Goal: Task Accomplishment & Management: Use online tool/utility

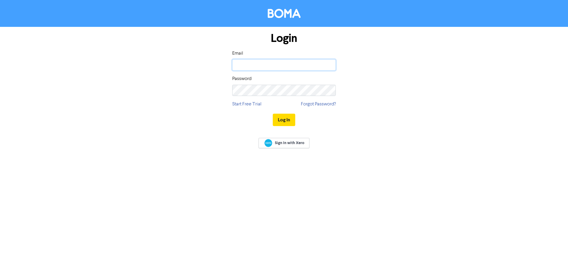
click at [308, 62] on input "email" at bounding box center [283, 64] width 103 height 11
type input "[EMAIL_ADDRESS][DOMAIN_NAME]"
click at [273, 114] on button "Log In" at bounding box center [284, 120] width 22 height 12
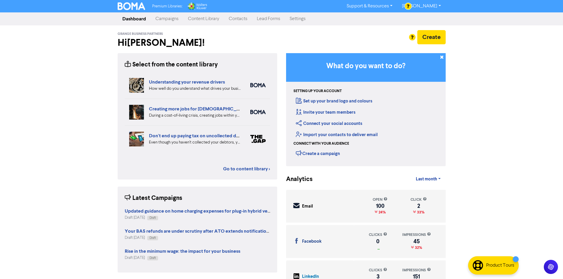
click at [206, 19] on link "Content Library" at bounding box center [203, 19] width 41 height 12
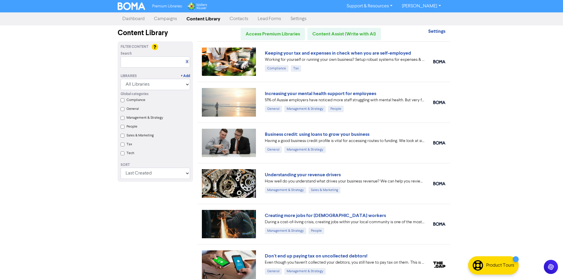
click at [174, 21] on link "Campaigns" at bounding box center [165, 19] width 33 height 12
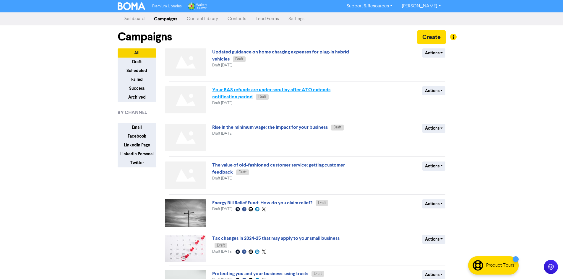
click at [268, 90] on link "Your BAS refunds are under scrutiny after ATO extends notification period" at bounding box center [271, 93] width 118 height 13
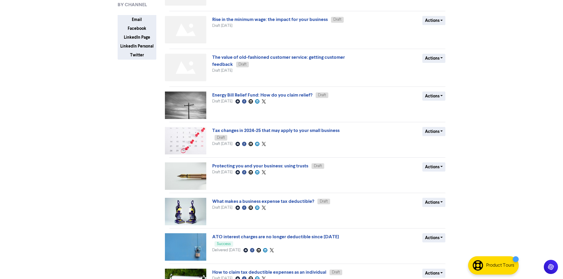
scroll to position [118, 0]
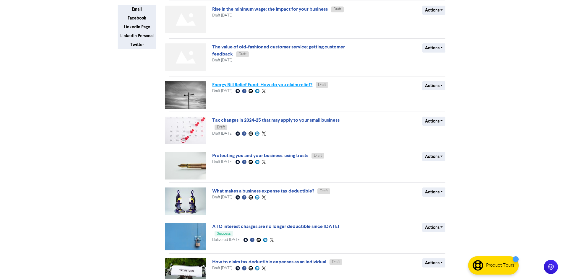
click at [273, 84] on link "Energy Bill Relief Fund: How do you claim relief?" at bounding box center [262, 85] width 100 height 6
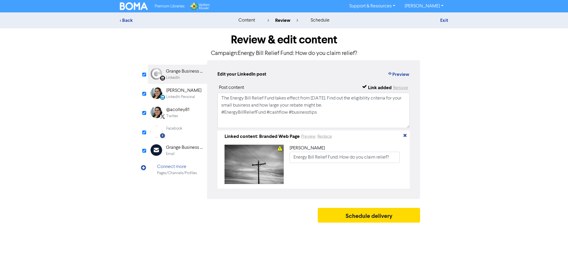
click at [184, 155] on div "Email" at bounding box center [185, 154] width 38 height 6
type input "The Energy Bill Relief Fund takes effect from 01 July 2025. Find out the eligib…"
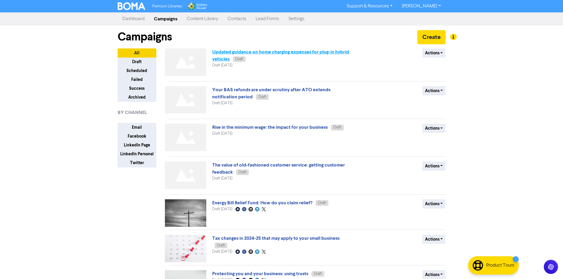
click at [240, 53] on link "Updated guidance on home charging expenses for plug-in hybrid vehicles" at bounding box center [280, 55] width 137 height 13
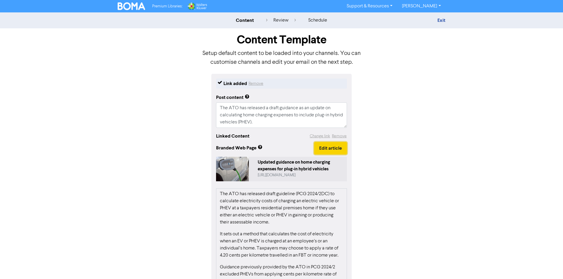
click at [326, 145] on button "Edit article" at bounding box center [330, 148] width 33 height 12
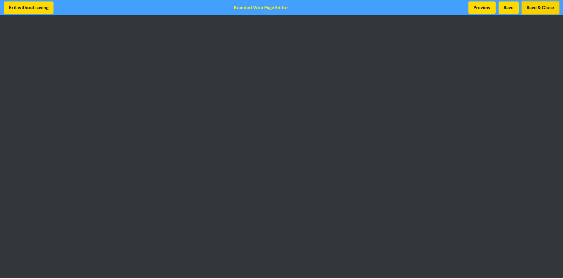
click at [532, 7] on button "Save & Close" at bounding box center [541, 7] width 38 height 12
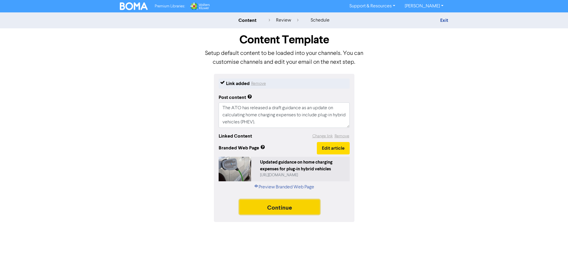
click at [305, 207] on button "Continue" at bounding box center [279, 207] width 80 height 15
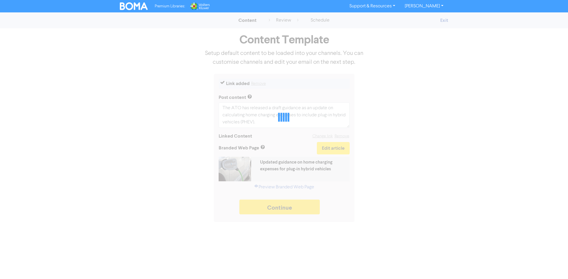
type textarea "x"
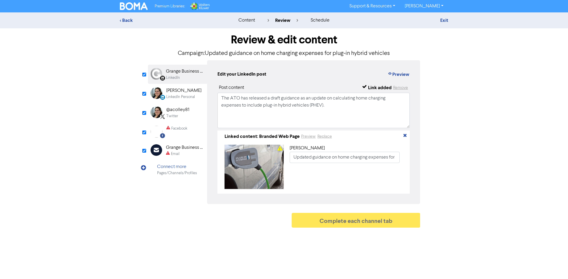
click at [183, 155] on div "Email" at bounding box center [185, 154] width 38 height 6
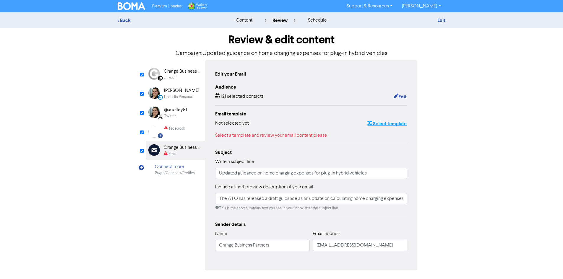
click at [388, 123] on button "Select template" at bounding box center [387, 124] width 40 height 8
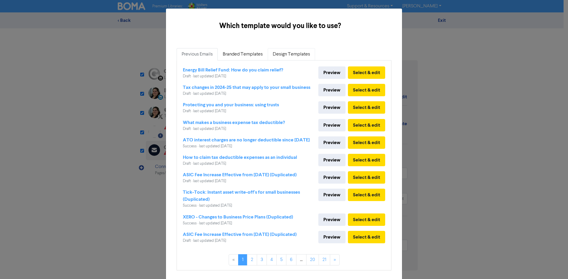
click at [286, 55] on link "Design Templates" at bounding box center [291, 54] width 47 height 12
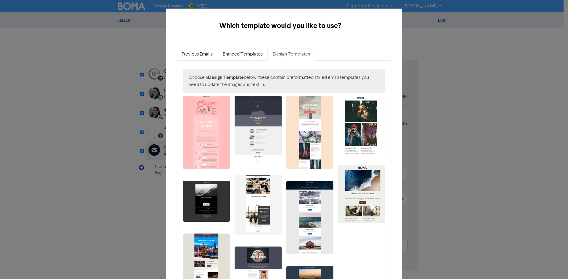
click at [252, 56] on link "Branded Templates" at bounding box center [243, 54] width 50 height 12
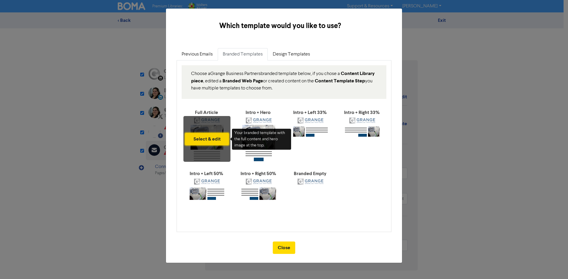
click at [217, 140] on button "Select & edit" at bounding box center [207, 139] width 44 height 12
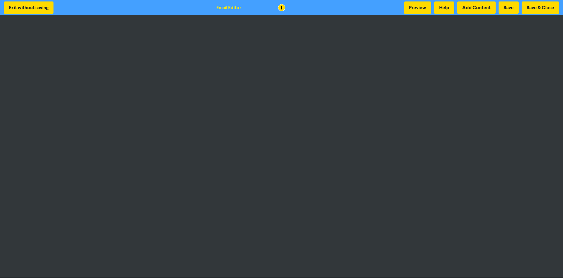
scroll to position [1, 0]
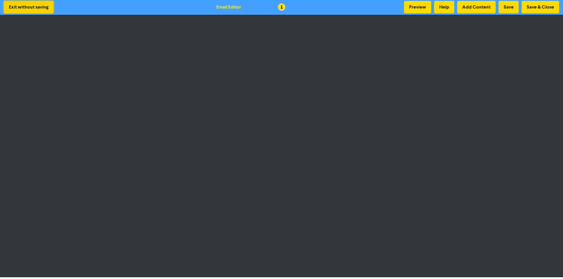
click at [37, 8] on button "Exit without saving" at bounding box center [29, 7] width 50 height 12
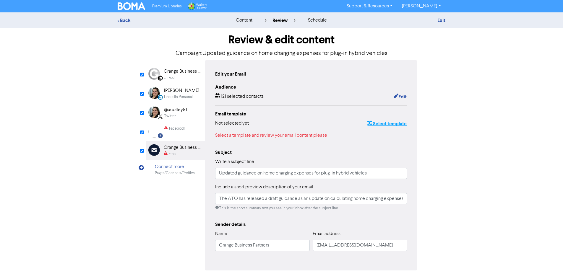
click at [389, 124] on button "Select template" at bounding box center [387, 124] width 40 height 8
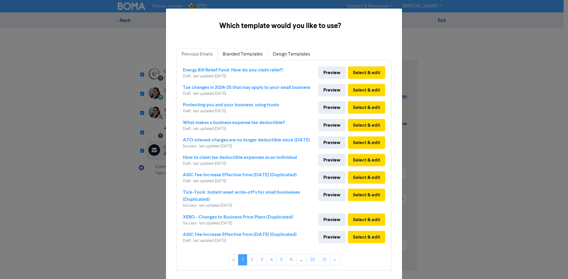
click at [237, 56] on link "Branded Templates" at bounding box center [243, 54] width 50 height 12
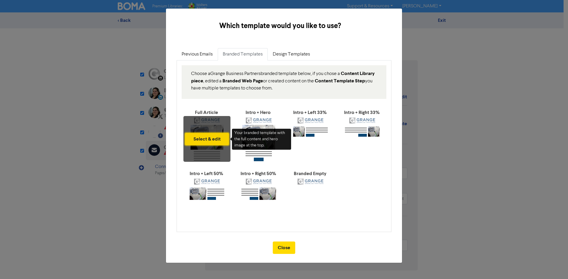
click at [212, 145] on button "Select & edit" at bounding box center [207, 139] width 44 height 12
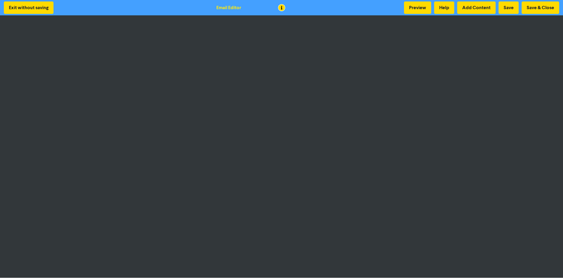
scroll to position [1, 0]
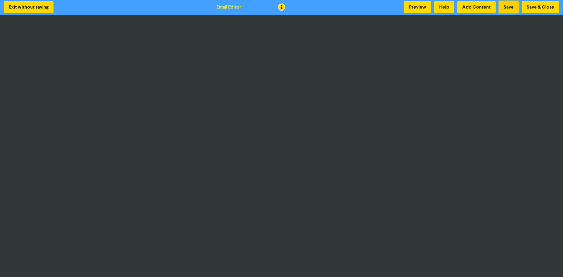
click at [509, 6] on button "Save" at bounding box center [509, 7] width 20 height 12
click at [412, 6] on button "Preview" at bounding box center [417, 7] width 27 height 12
click at [416, 7] on button "Preview" at bounding box center [417, 7] width 27 height 12
click at [412, 5] on button "Preview" at bounding box center [417, 7] width 27 height 12
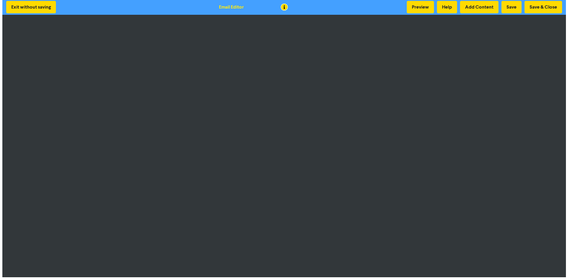
scroll to position [0, 0]
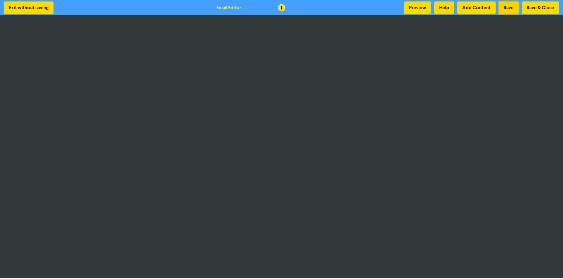
click at [507, 8] on button "Save" at bounding box center [509, 7] width 20 height 12
click at [424, 9] on button "Preview" at bounding box center [417, 7] width 27 height 12
click at [538, 8] on button "Save & Close" at bounding box center [541, 7] width 38 height 12
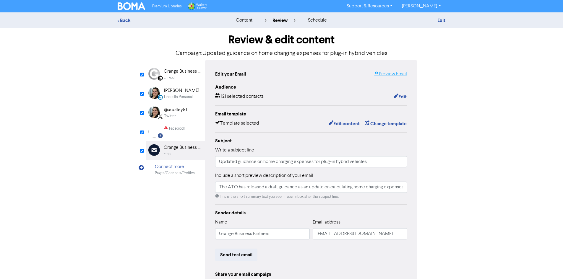
click at [395, 75] on link "Preview Email" at bounding box center [390, 74] width 33 height 7
click at [186, 134] on div "Facebook Created with Sketch. Facebook" at bounding box center [175, 132] width 59 height 18
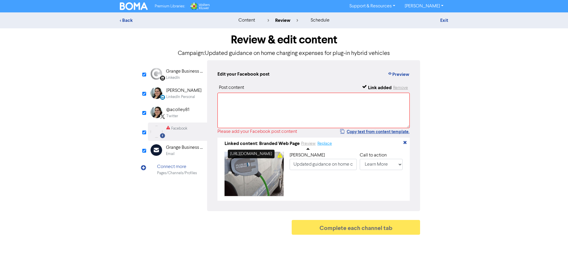
click at [320, 146] on button "Replace" at bounding box center [324, 143] width 15 height 7
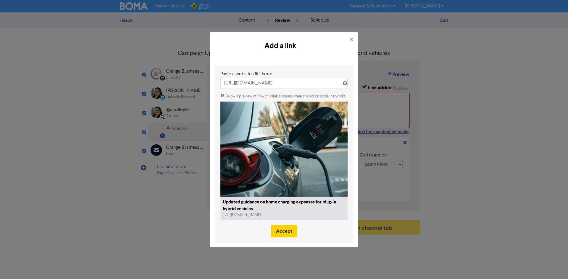
type input "https://public2.bomamarketing.com/email/Ygk6"
click at [284, 233] on button "Accept" at bounding box center [284, 231] width 26 height 12
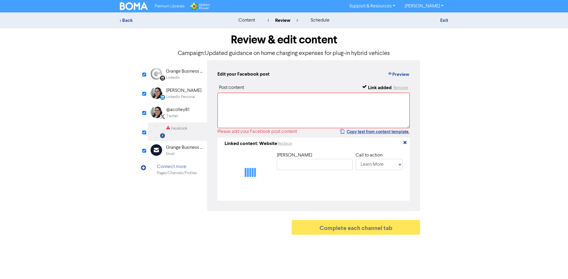
type input "Updated guidance on home charging expenses for plug-in hybrid vehicles"
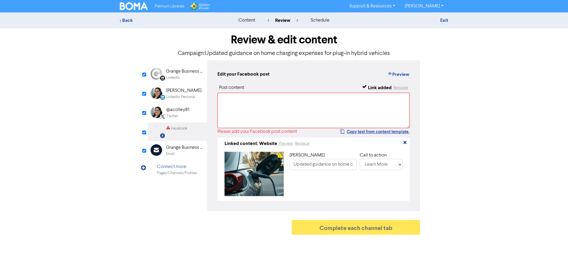
click at [181, 113] on div "@acolley81" at bounding box center [177, 109] width 23 height 7
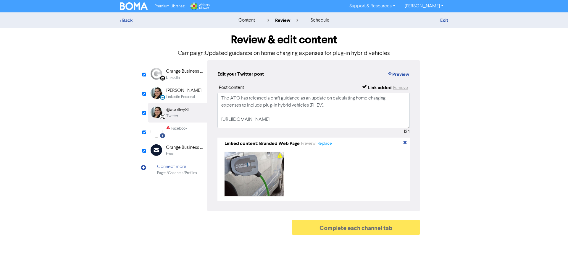
click at [324, 144] on button "Replace" at bounding box center [324, 143] width 15 height 7
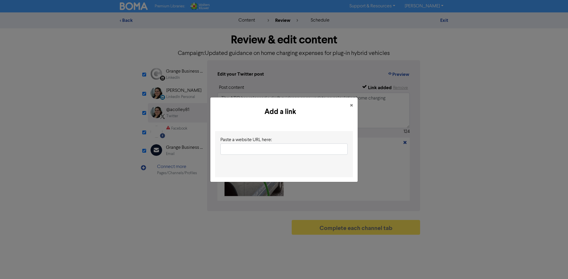
click at [308, 149] on input "text" at bounding box center [283, 149] width 127 height 11
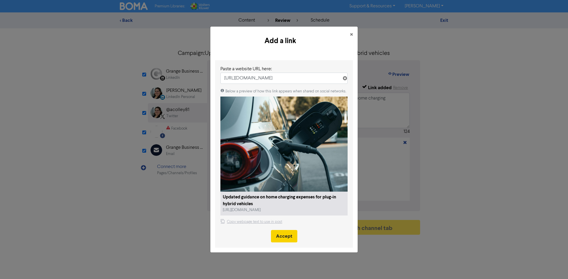
type input "https://public2.bomamarketing.com/email/Ygk6"
click at [286, 234] on button "Accept" at bounding box center [284, 236] width 26 height 12
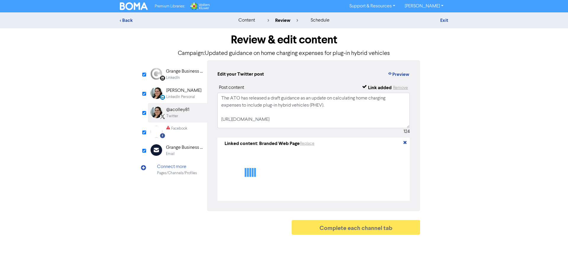
type textarea "The ATO has released a draft guidance as an update on calculating home charging…"
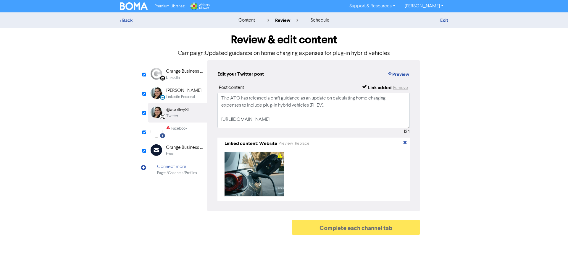
click at [185, 94] on div "Alex Colley" at bounding box center [183, 90] width 35 height 7
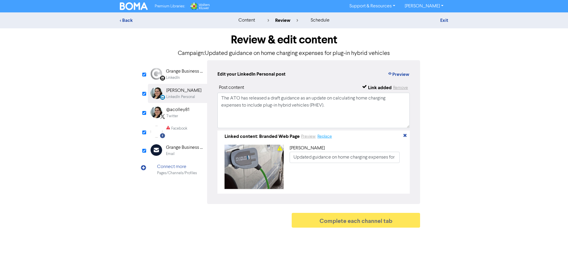
click at [325, 137] on button "Replace" at bounding box center [324, 136] width 15 height 7
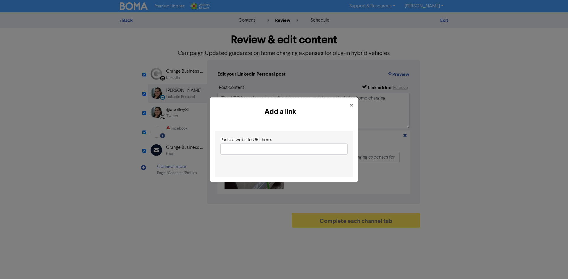
click at [289, 147] on input "text" at bounding box center [283, 149] width 127 height 11
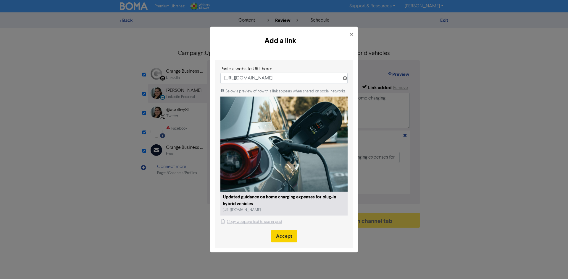
type input "https://public2.bomamarketing.com/email/Ygk6"
click at [281, 232] on button "Accept" at bounding box center [284, 236] width 26 height 12
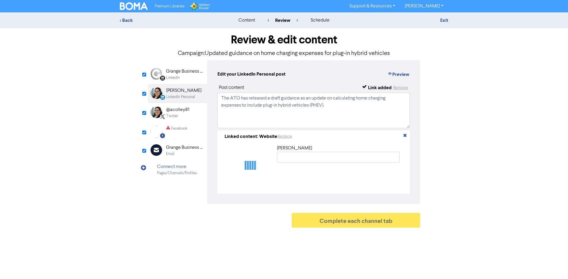
type input "Updated guidance on home charging expenses for plug-in hybrid vehicles"
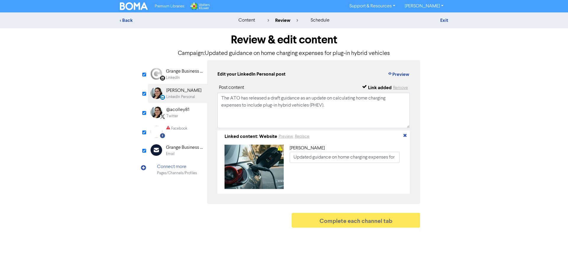
click at [181, 77] on div "LinkedIn" at bounding box center [185, 78] width 38 height 6
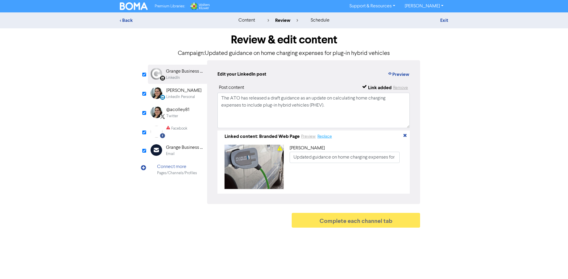
click at [321, 139] on button "Replace" at bounding box center [324, 136] width 15 height 7
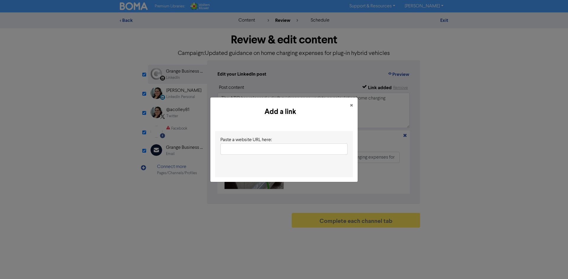
click at [273, 150] on input "text" at bounding box center [283, 149] width 127 height 11
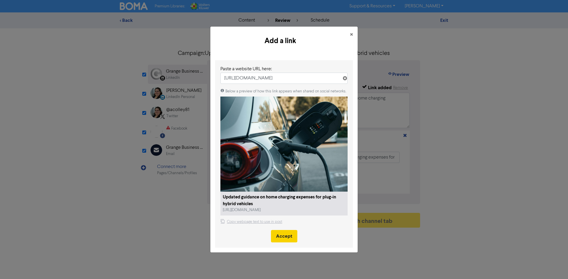
type input "https://public2.bomamarketing.com/email/Ygk6"
click at [290, 238] on button "Accept" at bounding box center [284, 236] width 26 height 12
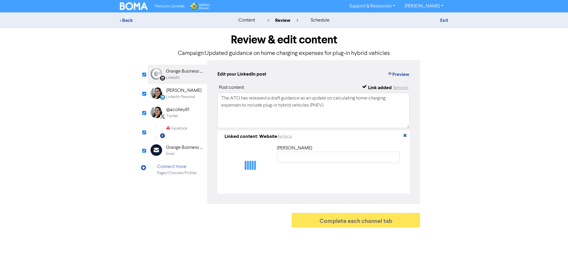
type input "Updated guidance on home charging expenses for plug-in hybrid vehicles"
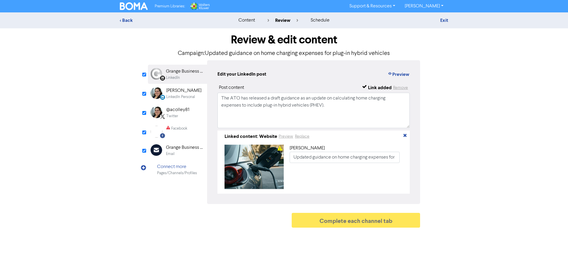
click at [187, 132] on div "Facebook" at bounding box center [176, 132] width 21 height 12
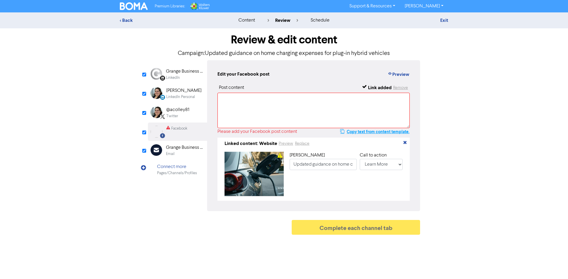
click at [377, 132] on button "Copy text from content template." at bounding box center [375, 131] width 70 height 7
click at [329, 107] on textarea at bounding box center [313, 110] width 192 height 35
paste textarea "The ATO has released a draft guidance as an update on calculating home charging…"
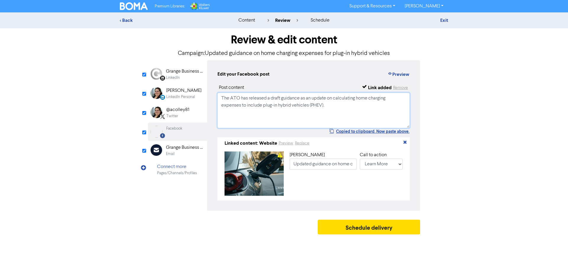
click at [331, 119] on textarea "The ATO has released a draft guidance as an update on calculating home charging…" at bounding box center [313, 110] width 192 height 35
type textarea "The ATO has released a draft guidance as an update on calculating home charging…"
click at [185, 152] on div "Email" at bounding box center [185, 154] width 38 height 6
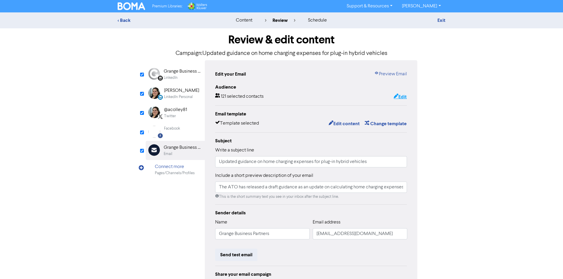
click at [400, 96] on button "Edit" at bounding box center [401, 97] width 14 height 8
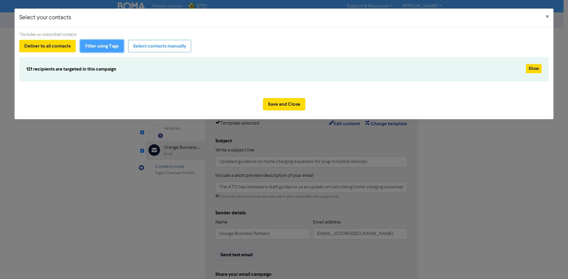
click at [105, 50] on button "Filter using Tags" at bounding box center [101, 46] width 43 height 12
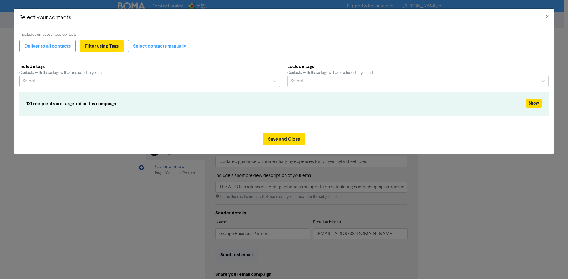
click at [99, 81] on div "Select..." at bounding box center [144, 81] width 249 height 11
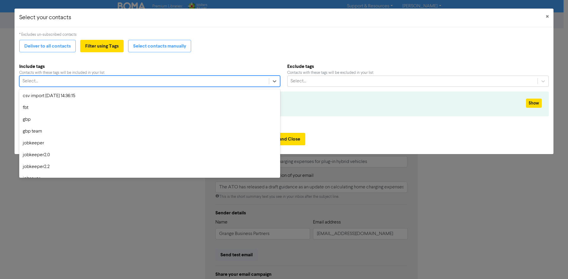
scroll to position [89, 0]
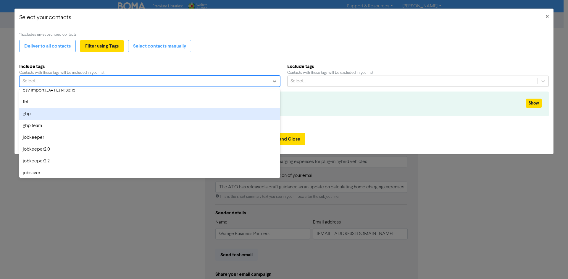
click at [105, 116] on div "gbp" at bounding box center [149, 114] width 261 height 12
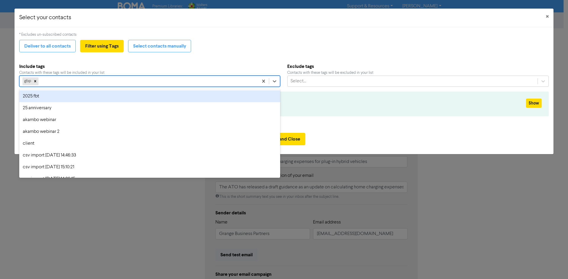
click at [110, 83] on div "gbp" at bounding box center [139, 81] width 239 height 11
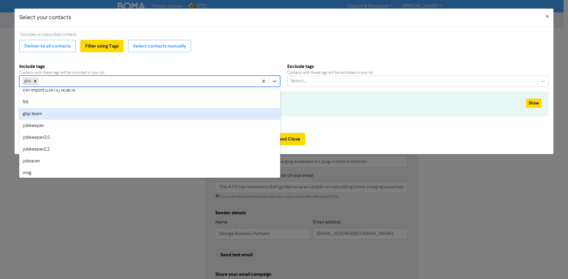
click at [102, 112] on div "gbp team" at bounding box center [149, 114] width 261 height 12
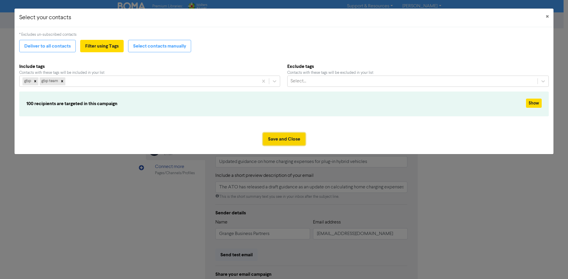
click at [292, 142] on button "Save and Close" at bounding box center [284, 139] width 42 height 12
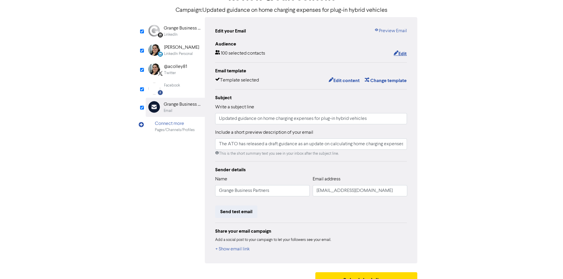
scroll to position [55, 0]
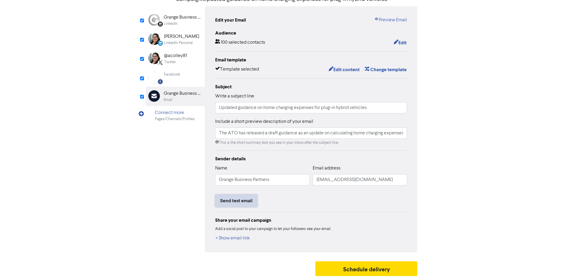
click at [244, 203] on button "Send test email" at bounding box center [236, 201] width 42 height 12
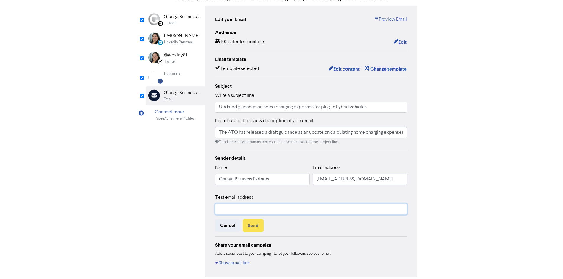
click at [246, 211] on input "text" at bounding box center [311, 209] width 192 height 11
type input "lallen@grangebp.com.au"
click at [255, 229] on button "Send" at bounding box center [253, 226] width 21 height 12
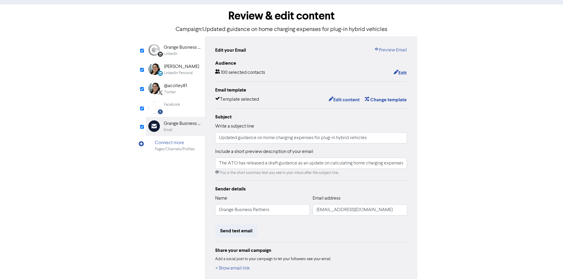
scroll to position [0, 0]
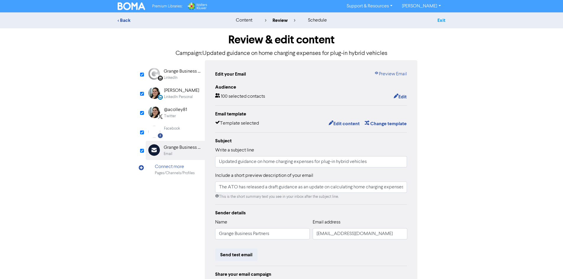
click at [443, 21] on link "Exit" at bounding box center [442, 20] width 8 height 6
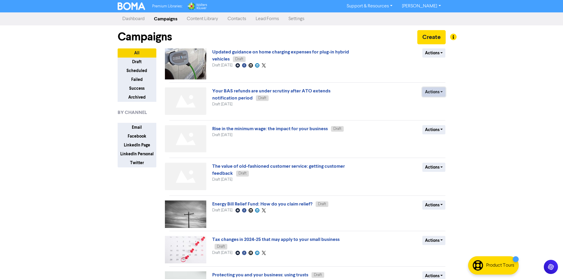
click at [431, 92] on button "Actions" at bounding box center [434, 92] width 23 height 9
click at [516, 109] on div "Premium Libraries: Support & Resources Video Tutorials FAQ & Guides Marketing E…" at bounding box center [281, 139] width 563 height 279
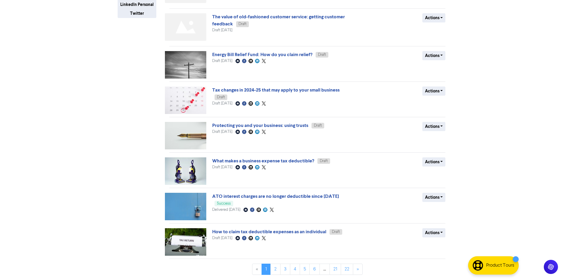
scroll to position [150, 0]
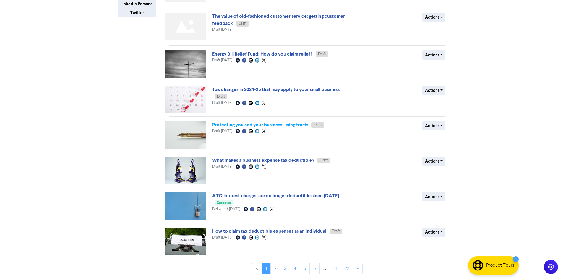
click at [297, 124] on link "Protecting you and your business: using trusts" at bounding box center [260, 125] width 96 height 6
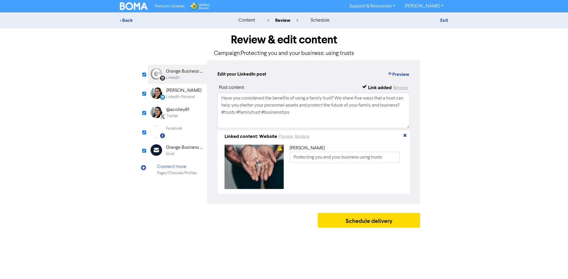
click at [187, 95] on div "LinkedIn Personal" at bounding box center [180, 97] width 29 height 6
click at [188, 112] on div "@acolley81" at bounding box center [177, 109] width 23 height 7
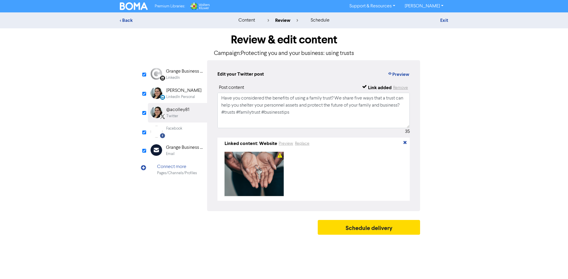
click at [190, 132] on div "Facebook Created with Sketch. Facebook" at bounding box center [177, 132] width 59 height 18
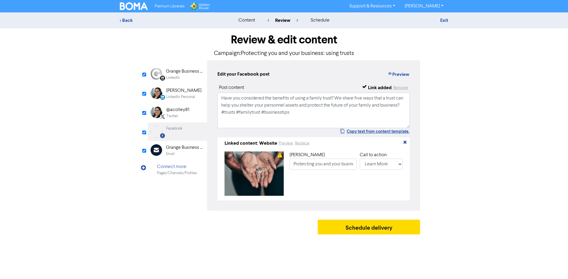
click at [192, 147] on div "Grange Business Partners" at bounding box center [185, 147] width 38 height 7
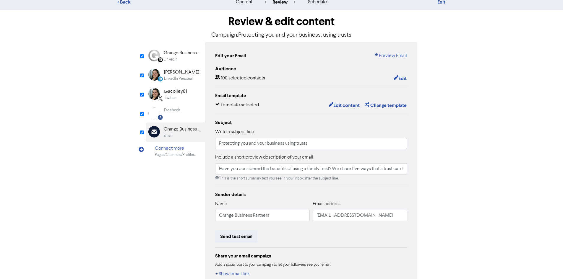
scroll to position [55, 0]
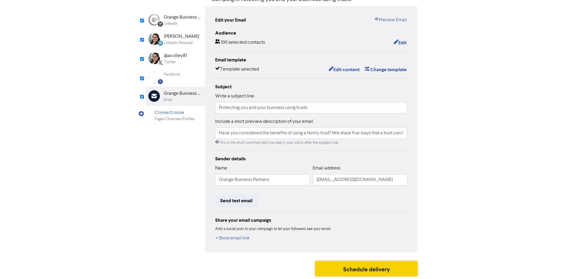
click at [359, 271] on button "Schedule delivery" at bounding box center [366, 269] width 102 height 15
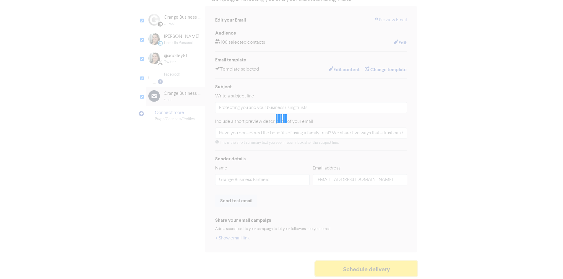
type input "Have you considered the benefits of using a family trust? We share five ways th…"
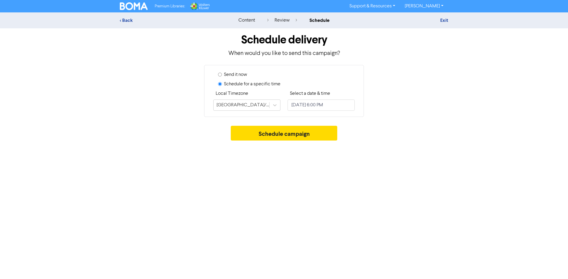
click at [237, 73] on label "Send it now" at bounding box center [235, 74] width 23 height 7
click at [222, 73] on input "Send it now" at bounding box center [220, 75] width 4 height 4
radio input "true"
radio input "false"
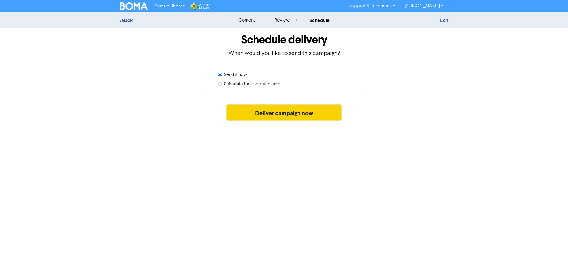
click at [283, 116] on button "Deliver campaign now" at bounding box center [284, 112] width 114 height 15
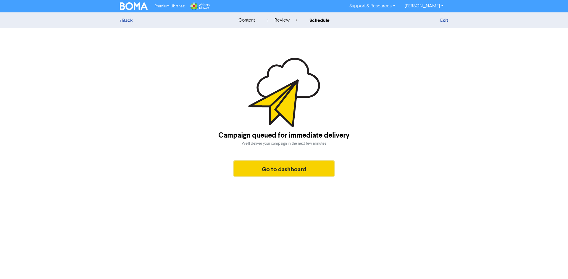
click at [289, 166] on button "Go to dashboard" at bounding box center [284, 168] width 100 height 15
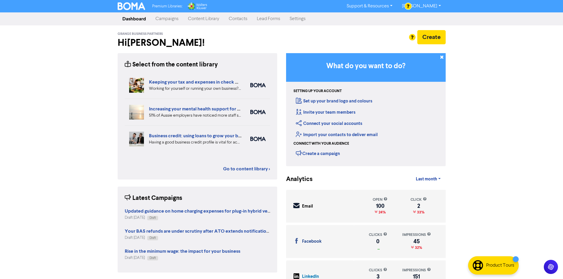
click at [159, 17] on link "Campaigns" at bounding box center [167, 19] width 33 height 12
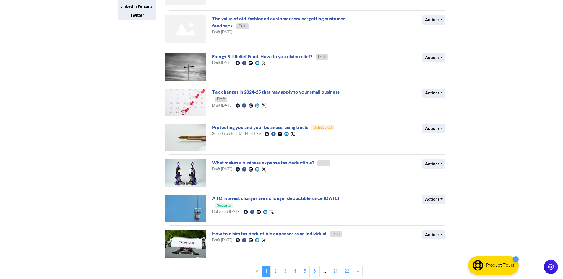
scroll to position [148, 0]
click at [320, 199] on link "ATO interest charges are no longer deductible since 1 July 2025" at bounding box center [275, 198] width 127 height 6
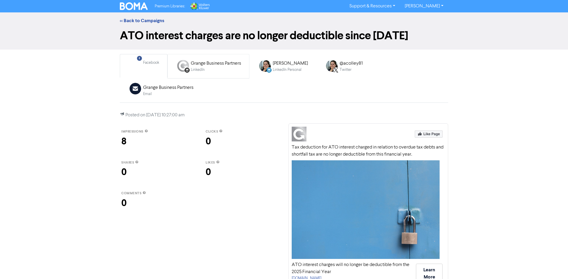
click at [211, 63] on div "Grange Business Partners" at bounding box center [216, 63] width 50 height 7
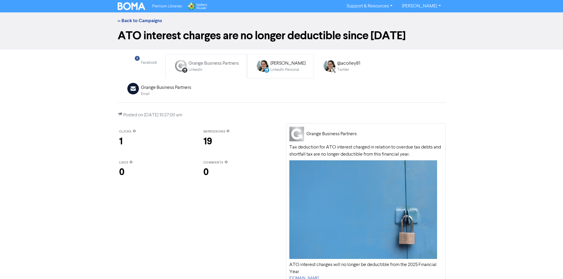
click at [291, 60] on div "Alex Colley" at bounding box center [288, 63] width 35 height 7
click at [337, 66] on div "@acolley81" at bounding box center [348, 63] width 23 height 7
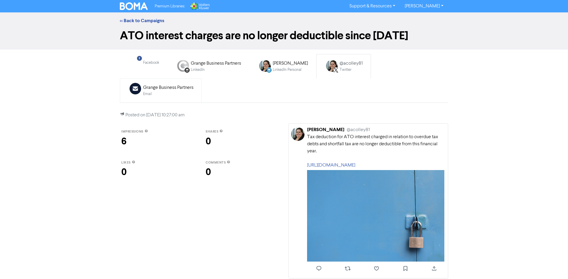
click at [193, 91] on div "Email" at bounding box center [168, 94] width 50 height 6
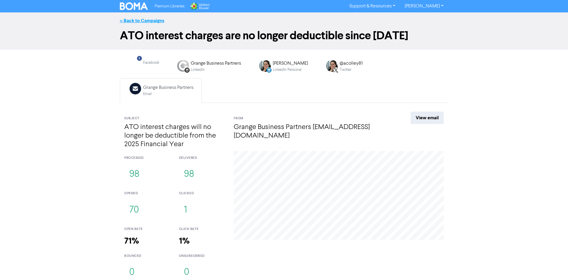
click at [142, 21] on link "<< Back to Campaigns" at bounding box center [142, 21] width 44 height 6
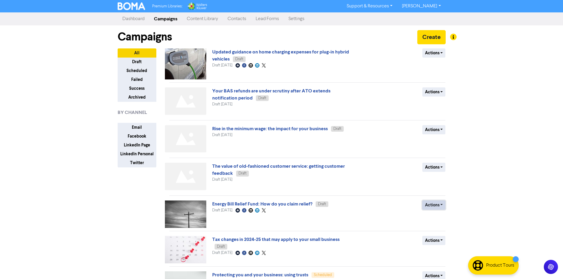
click at [439, 205] on button "Actions" at bounding box center [434, 205] width 23 height 9
click at [441, 219] on button "Delete" at bounding box center [446, 217] width 47 height 9
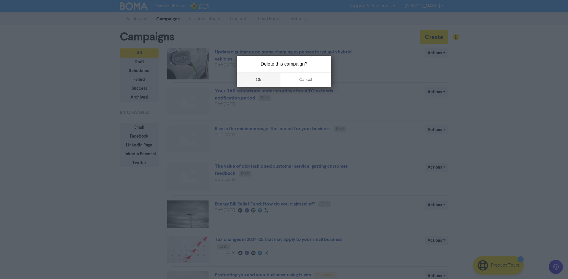
click at [267, 79] on button "ok" at bounding box center [259, 79] width 44 height 15
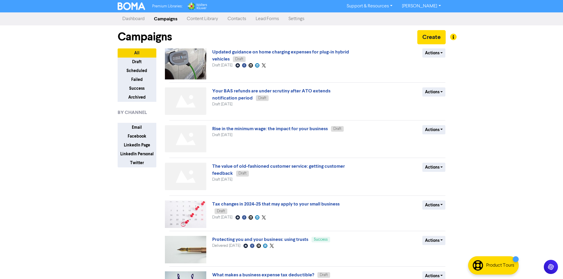
click at [198, 18] on link "Content Library" at bounding box center [202, 19] width 41 height 12
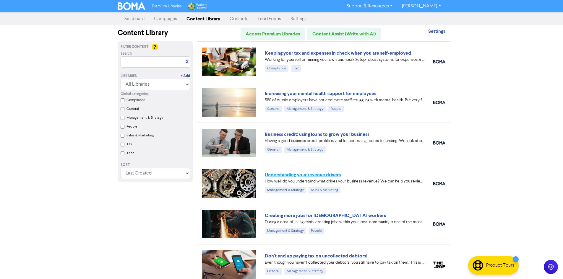
click at [306, 173] on link "Understanding your revenue drivers" at bounding box center [303, 175] width 76 height 6
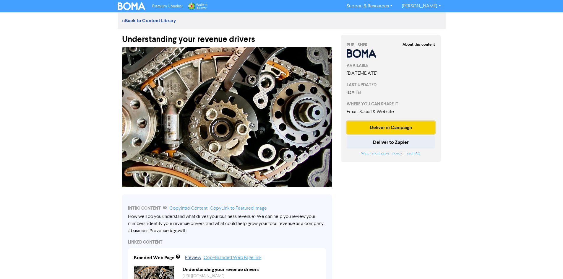
click at [397, 127] on button "Deliver in Campaign" at bounding box center [391, 128] width 89 height 12
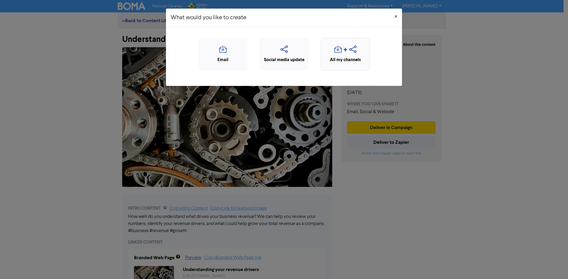
click at [330, 53] on div "button" at bounding box center [345, 51] width 43 height 11
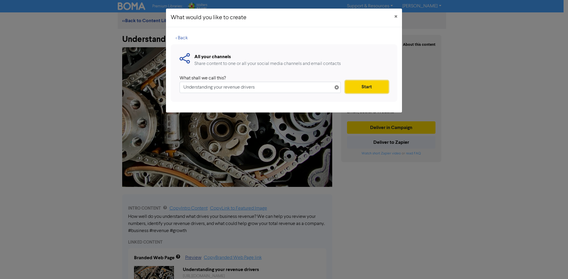
click at [369, 89] on button "Start" at bounding box center [366, 87] width 43 height 12
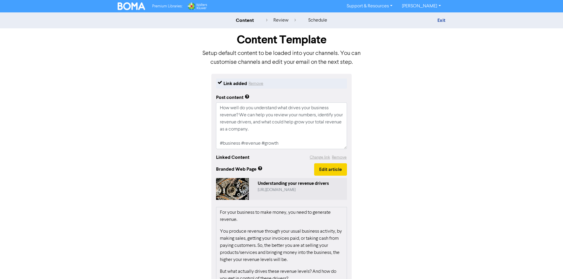
click at [326, 173] on button "Edit article" at bounding box center [330, 170] width 33 height 12
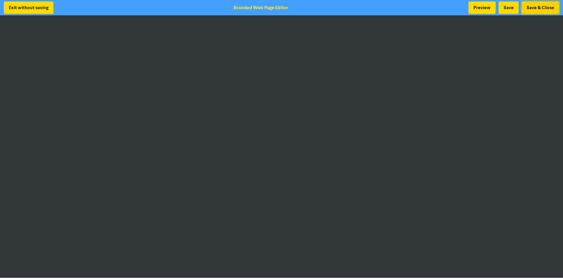
click at [538, 7] on button "Save & Close" at bounding box center [541, 7] width 38 height 12
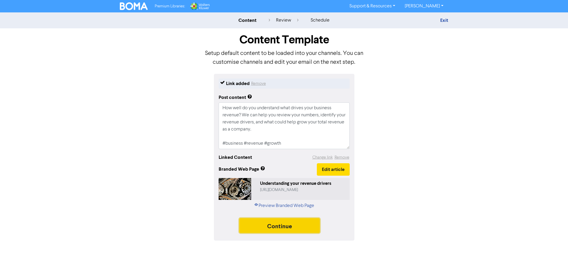
click at [289, 223] on button "Continue" at bounding box center [279, 226] width 80 height 15
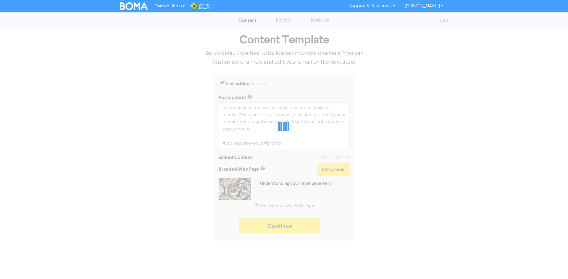
type textarea "x"
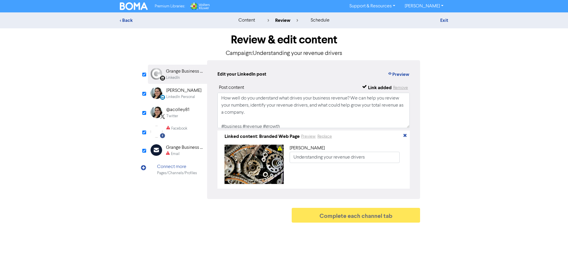
click at [175, 93] on div "Alex Colley" at bounding box center [183, 90] width 35 height 7
click at [178, 113] on div "@acolley81" at bounding box center [177, 109] width 23 height 7
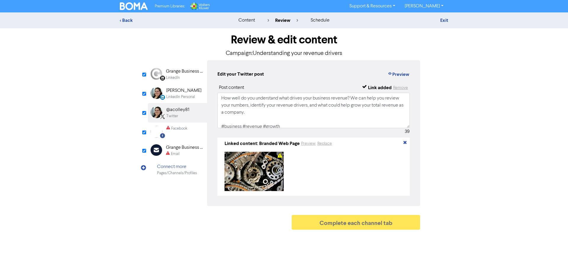
click at [179, 135] on div "Facebook" at bounding box center [176, 132] width 21 height 12
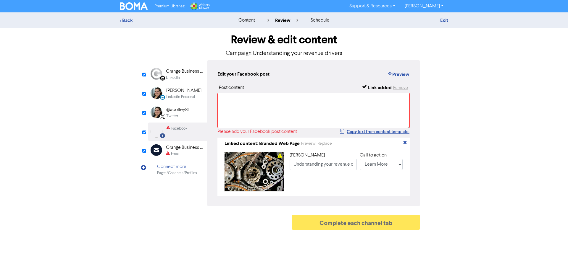
click at [180, 152] on div "Email" at bounding box center [185, 154] width 38 height 6
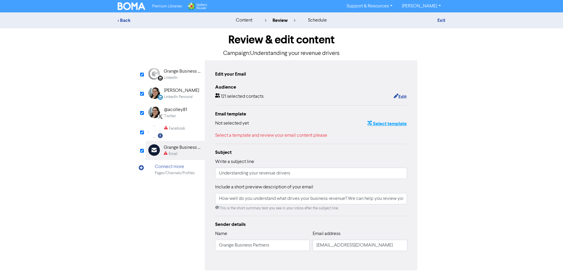
click at [386, 126] on button "Select template" at bounding box center [387, 124] width 40 height 8
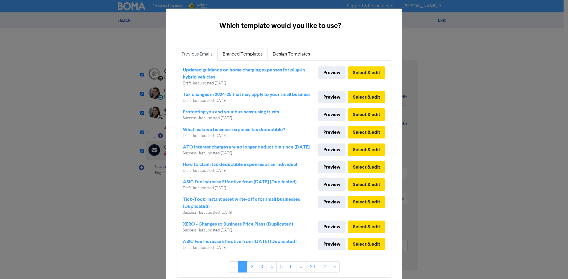
click at [253, 55] on link "Branded Templates" at bounding box center [243, 54] width 50 height 12
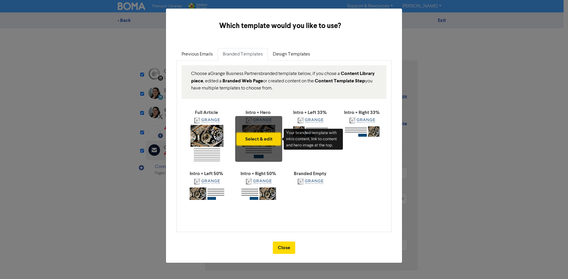
click at [248, 137] on button "Select & edit" at bounding box center [259, 139] width 44 height 12
type input "How well do you understand what drives your business revenue? We can help you r…"
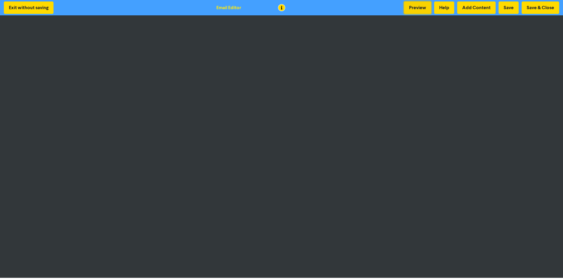
click at [412, 7] on button "Preview" at bounding box center [417, 7] width 27 height 12
click at [37, 7] on button "Exit without saving" at bounding box center [29, 7] width 50 height 12
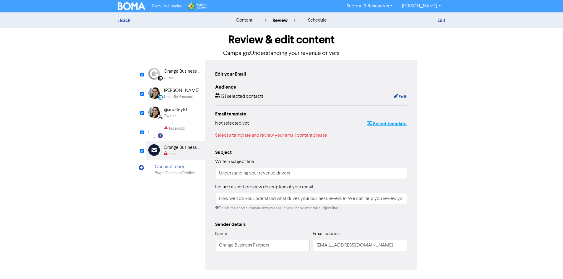
click at [381, 125] on button "Select template" at bounding box center [387, 124] width 40 height 8
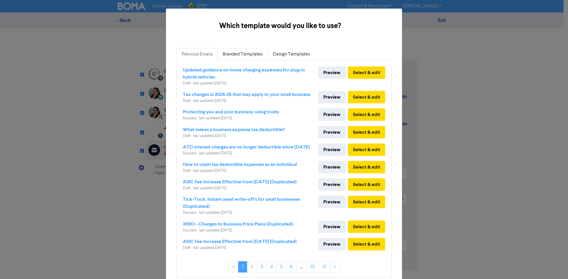
click at [231, 54] on link "Branded Templates" at bounding box center [243, 54] width 50 height 12
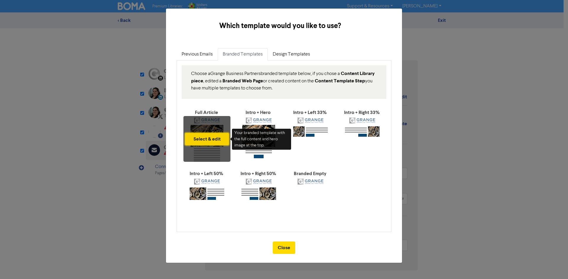
click at [203, 143] on button "Select & edit" at bounding box center [207, 139] width 44 height 12
type input "How well do you understand what drives your business revenue? We can help you r…"
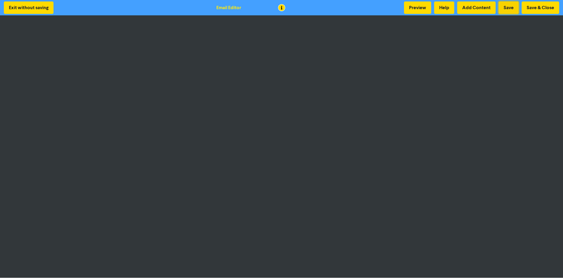
click at [509, 11] on button "Save" at bounding box center [509, 7] width 20 height 12
click at [417, 10] on button "Preview" at bounding box center [417, 7] width 27 height 12
click at [419, 4] on button "Preview" at bounding box center [417, 7] width 27 height 12
click at [428, 7] on button "Preview" at bounding box center [417, 7] width 27 height 12
click at [420, 8] on button "Preview" at bounding box center [417, 7] width 27 height 12
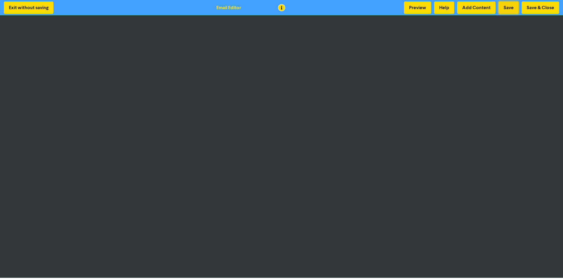
click at [512, 11] on button "Save" at bounding box center [509, 7] width 20 height 12
click at [420, 8] on button "Preview" at bounding box center [417, 7] width 27 height 12
click at [533, 8] on button "Save & Close" at bounding box center [541, 7] width 38 height 12
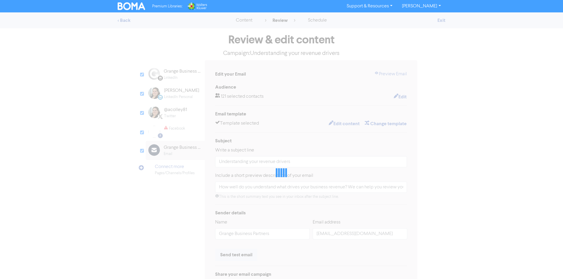
click at [548, 6] on div "Premium Libraries: Support & Resources Video Tutorials FAQ & Guides Marketing E…" at bounding box center [281, 6] width 563 height 12
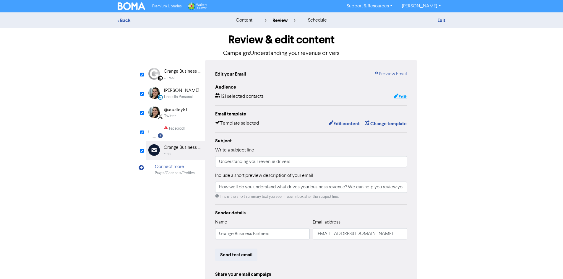
click at [394, 96] on icon "button" at bounding box center [396, 97] width 5 height 6
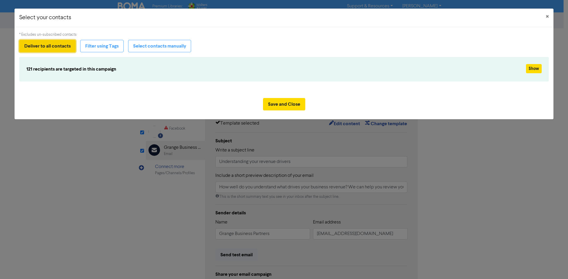
click at [36, 47] on button "Deliver to all contacts" at bounding box center [47, 46] width 56 height 12
click at [100, 46] on button "Filter using Tags" at bounding box center [101, 46] width 43 height 12
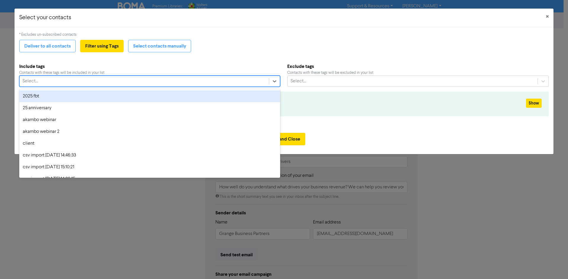
click at [92, 78] on div "Select..." at bounding box center [144, 81] width 249 height 11
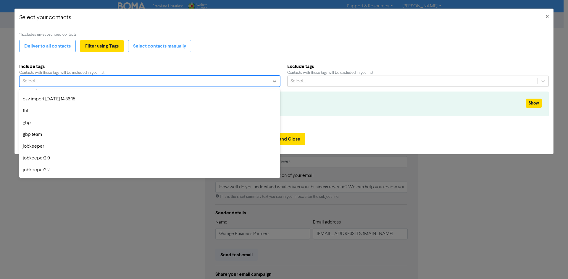
scroll to position [89, 0]
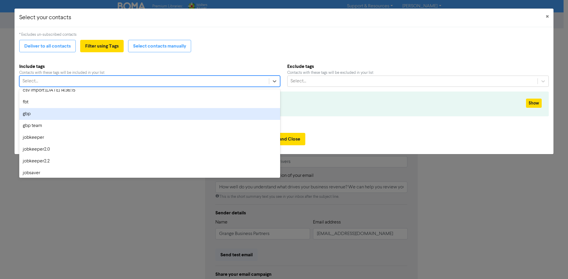
click at [83, 116] on div "gbp" at bounding box center [149, 114] width 261 height 12
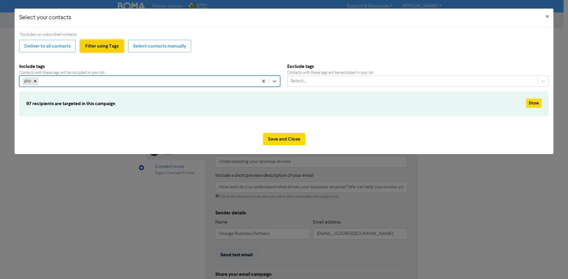
click at [103, 46] on button "Filter using Tags" at bounding box center [101, 46] width 43 height 12
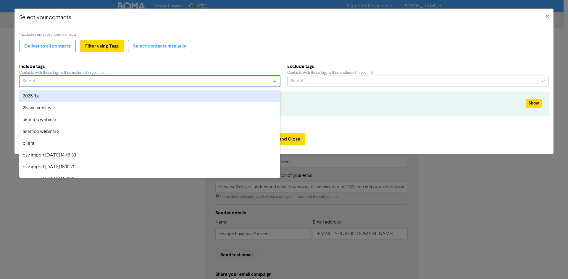
click at [96, 84] on div "Select..." at bounding box center [144, 81] width 249 height 11
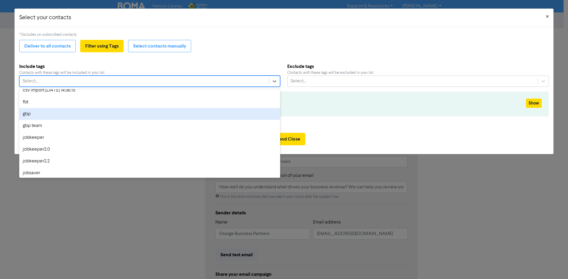
click at [77, 115] on div "gbp" at bounding box center [149, 114] width 261 height 12
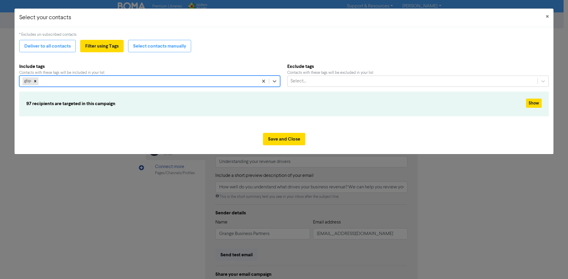
click at [87, 82] on div "gbp" at bounding box center [139, 81] width 239 height 11
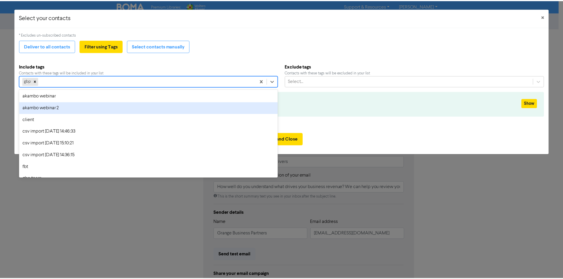
scroll to position [59, 0]
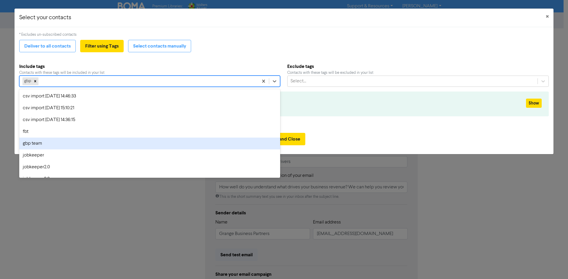
click at [79, 146] on div "gbp team" at bounding box center [149, 144] width 261 height 12
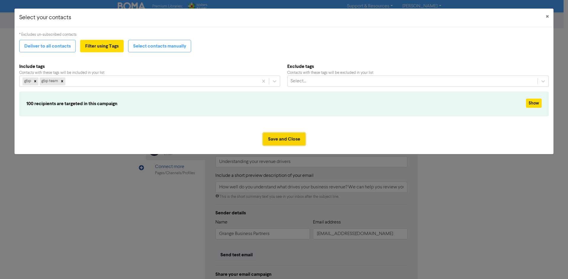
click at [292, 140] on button "Save and Close" at bounding box center [284, 139] width 42 height 12
type input "How well do you understand what drives your business revenue? We can help you r…"
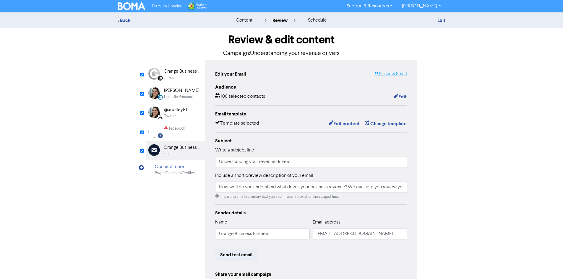
click at [393, 74] on link "Preview Email" at bounding box center [390, 74] width 33 height 7
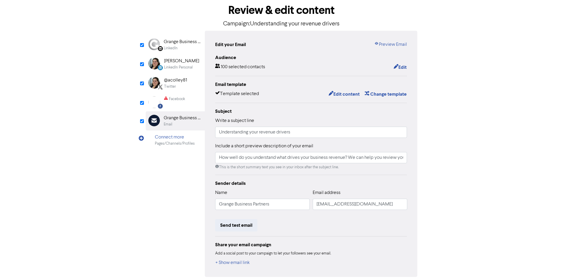
click at [186, 101] on div "Facebook Created with Sketch. Facebook" at bounding box center [175, 102] width 59 height 18
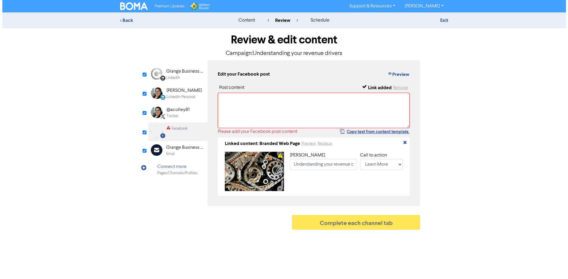
scroll to position [0, 0]
click at [323, 145] on button "Replace" at bounding box center [324, 143] width 15 height 7
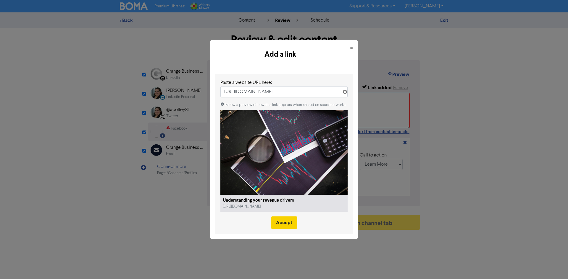
type input "https://public2.bomamarketing.com/email/9yme"
click at [287, 224] on button "Accept" at bounding box center [284, 223] width 26 height 12
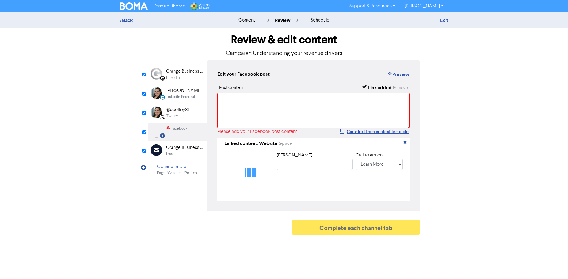
type input "Understanding your revenue drivers"
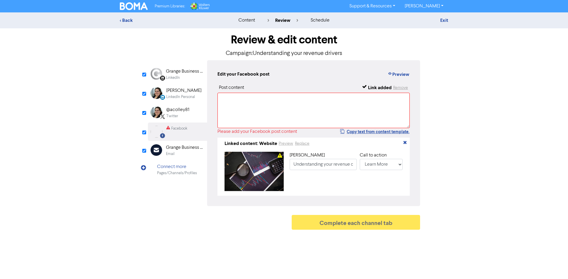
click at [185, 116] on div "Twitter" at bounding box center [177, 117] width 23 height 6
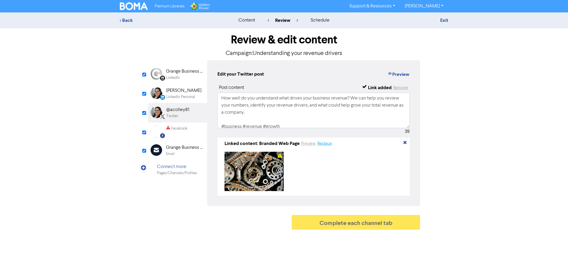
click at [320, 147] on button "Replace" at bounding box center [324, 143] width 15 height 7
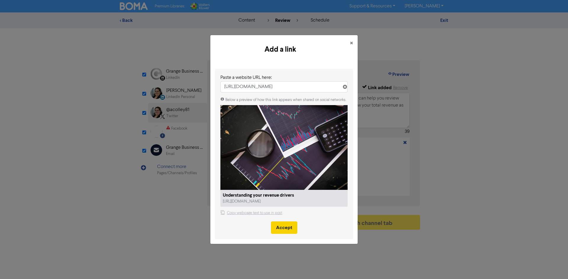
type input "https://public2.bomamarketing.com/email/9yme"
click at [281, 226] on button "Accept" at bounding box center [284, 228] width 26 height 12
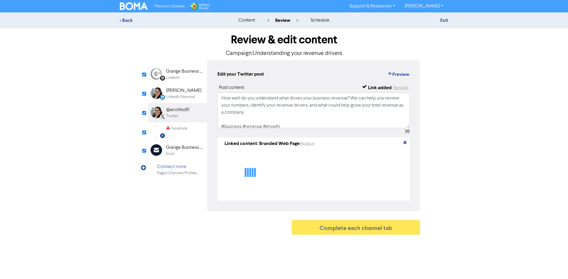
type textarea "How well do you understand what drives your business revenue? We can help you r…"
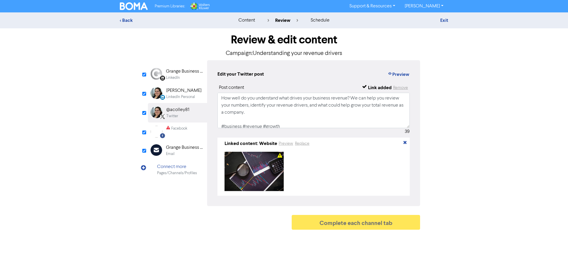
click at [181, 94] on div "Alex Colley" at bounding box center [183, 90] width 35 height 7
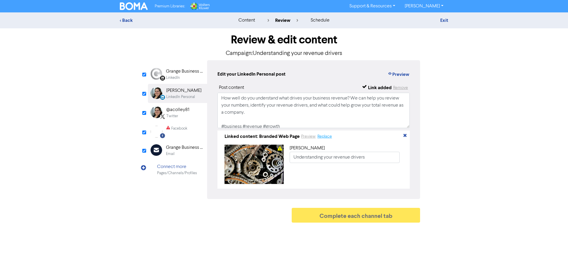
click at [323, 140] on button "Replace" at bounding box center [324, 136] width 15 height 7
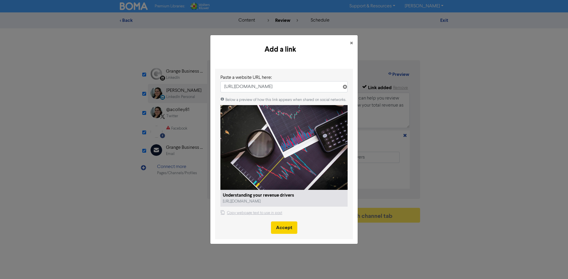
type input "https://public2.bomamarketing.com/email/9yme"
click at [279, 229] on button "Accept" at bounding box center [284, 228] width 26 height 12
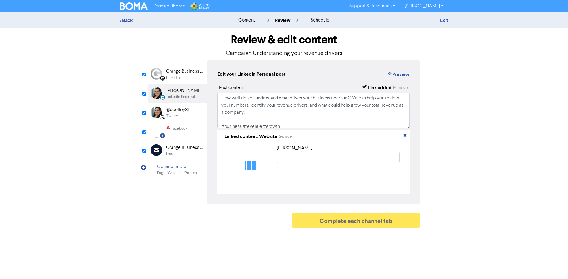
click at [189, 78] on div "LinkedIn" at bounding box center [185, 78] width 38 height 6
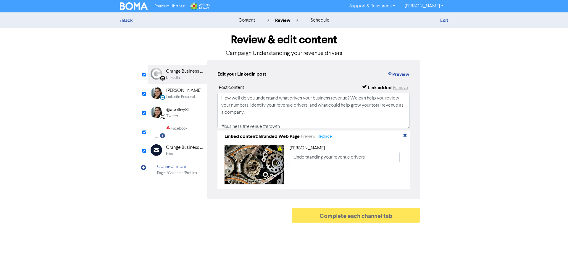
click at [322, 138] on button "Replace" at bounding box center [324, 136] width 15 height 7
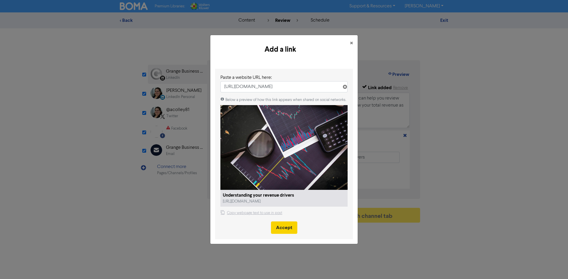
type input "https://public2.bomamarketing.com/email/9yme"
click at [284, 233] on button "Accept" at bounding box center [284, 228] width 26 height 12
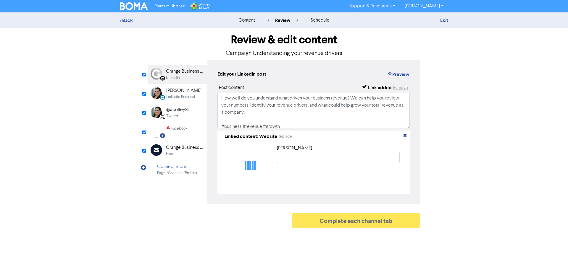
click at [190, 135] on div "Facebook Created with Sketch. Facebook" at bounding box center [177, 132] width 59 height 18
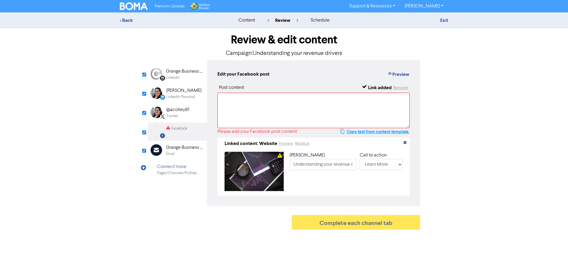
type input "How well do you understand what drives your business revenue? We can help you r…"
click at [373, 131] on button "Copy text from content template." at bounding box center [375, 131] width 70 height 7
click at [269, 110] on textarea at bounding box center [313, 110] width 192 height 35
paste textarea "How well do you understand what drives your business revenue? We can help you r…"
type textarea "How well do you understand what drives your business revenue? We can help you r…"
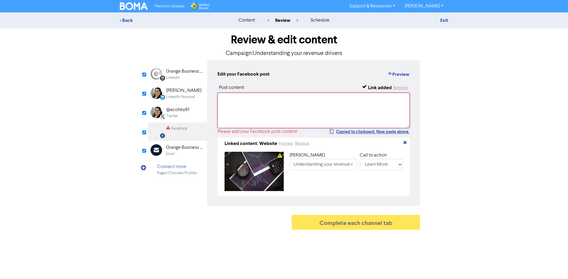
type input "How well do you understand what drives your business revenue? We can help you r…"
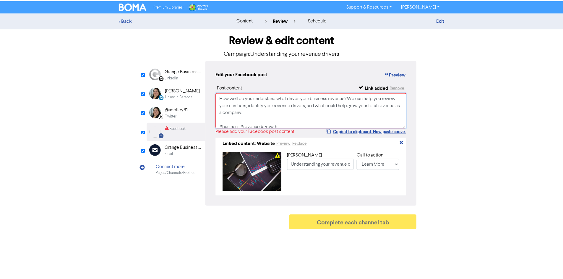
scroll to position [2, 0]
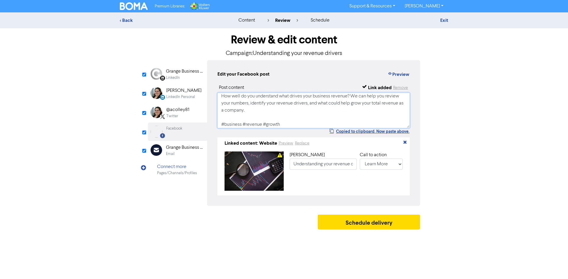
type textarea "How well do you understand what drives your business revenue? We can help you r…"
click at [179, 149] on div "Grange Business Partners" at bounding box center [185, 147] width 38 height 7
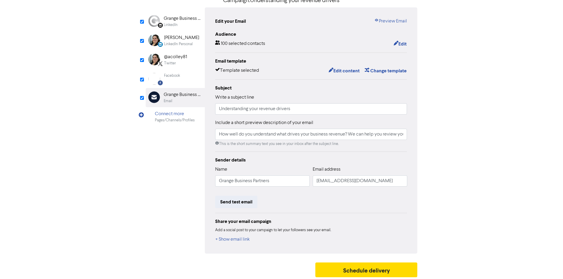
scroll to position [55, 0]
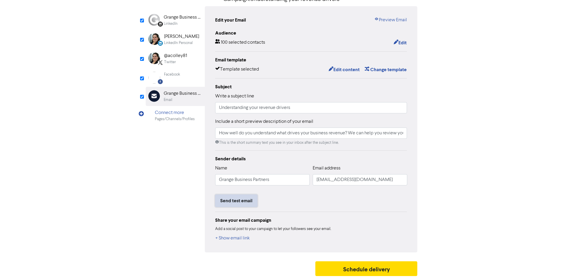
click at [246, 202] on button "Send test email" at bounding box center [236, 201] width 42 height 12
type input "How well do you understand what drives your business revenue? We can help you r…"
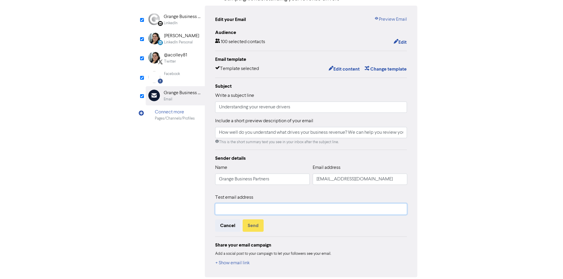
click at [270, 214] on input "text" at bounding box center [311, 209] width 192 height 11
type input "lallen@grangebp.com.au"
click at [257, 226] on button "Send" at bounding box center [253, 226] width 21 height 12
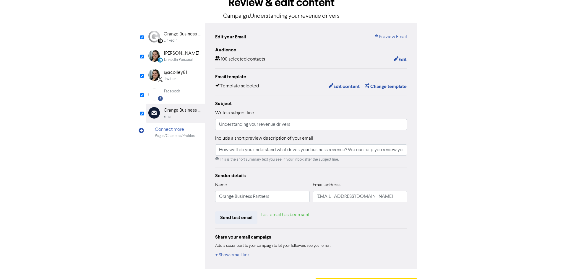
scroll to position [0, 0]
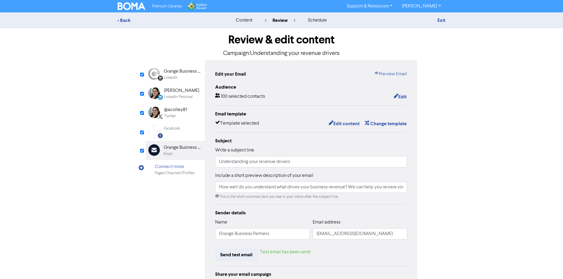
type input "How well do you understand what drives your business revenue? We can help you r…"
click at [446, 21] on div "Exit" at bounding box center [394, 20] width 112 height 7
click at [441, 20] on link "Exit" at bounding box center [442, 20] width 8 height 6
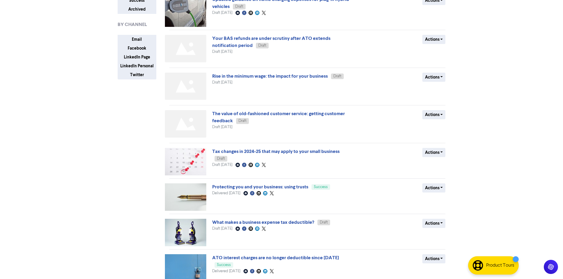
scroll to position [118, 0]
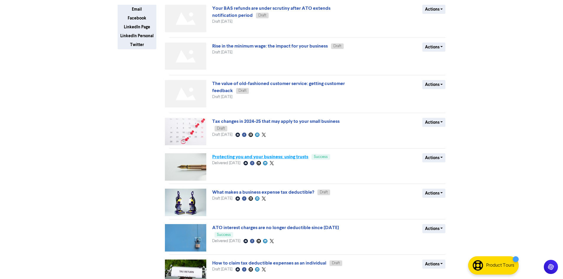
click at [301, 157] on link "Protecting you and your business: using trusts" at bounding box center [260, 157] width 96 height 6
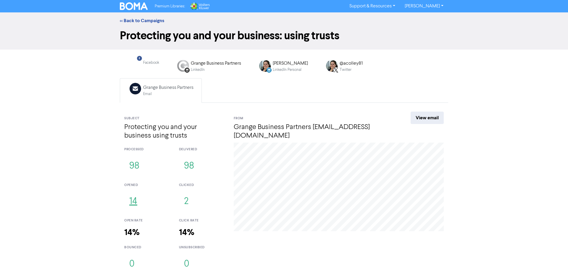
click at [136, 192] on button "14" at bounding box center [133, 202] width 18 height 20
click at [135, 192] on button "15" at bounding box center [133, 202] width 18 height 20
click at [131, 24] on div "<< Back to Campaigns" at bounding box center [284, 20] width 568 height 17
click at [131, 21] on link "<< Back to Campaigns" at bounding box center [142, 21] width 44 height 6
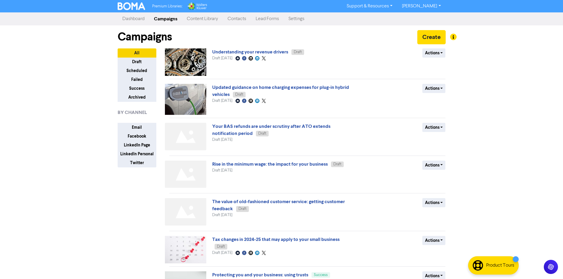
click at [143, 20] on link "Dashboard" at bounding box center [134, 19] width 32 height 12
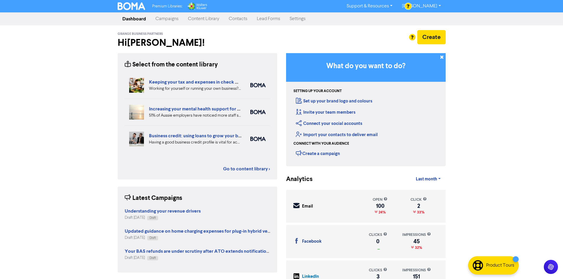
click at [139, 7] on img at bounding box center [132, 6] width 28 height 8
click at [201, 22] on link "Content Library" at bounding box center [203, 19] width 41 height 12
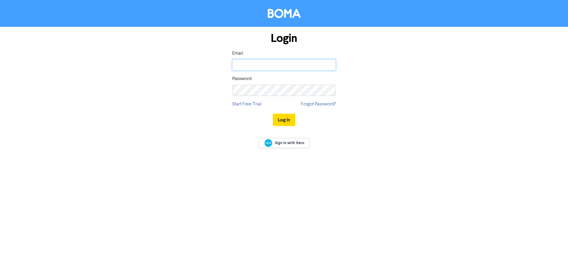
drag, startPoint x: 0, startPoint y: 0, endPoint x: 262, endPoint y: 61, distance: 268.7
click at [262, 60] on input "email" at bounding box center [283, 64] width 103 height 11
type input "lallen@grangebp.com.au"
click at [273, 114] on button "Log In" at bounding box center [284, 120] width 22 height 12
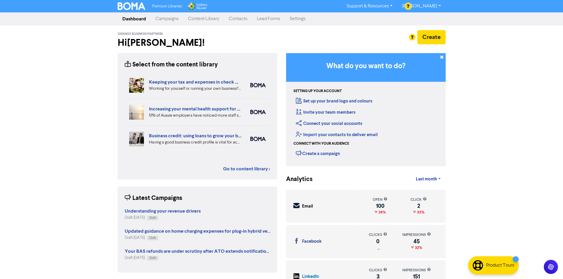
click at [197, 21] on link "Content Library" at bounding box center [203, 19] width 41 height 12
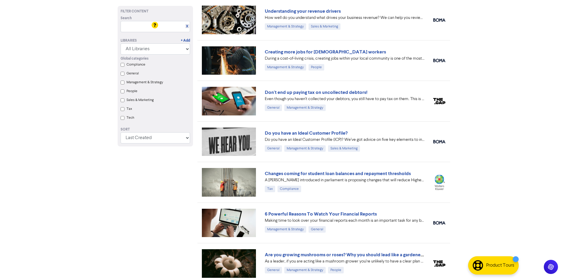
scroll to position [177, 0]
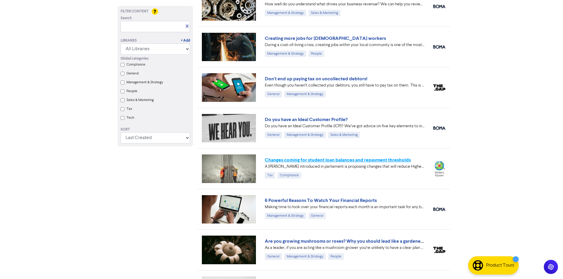
click at [298, 159] on link "Changes coming for student loan balances and repayment thresholds" at bounding box center [338, 160] width 146 height 6
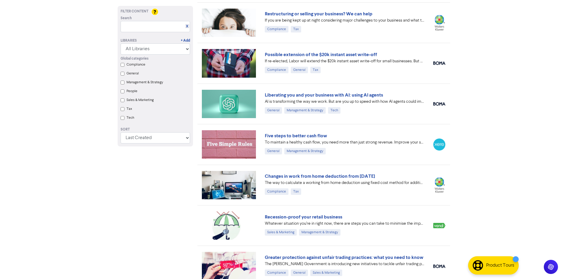
scroll to position [2438, 0]
click at [283, 135] on link "Five steps to better cash flow" at bounding box center [296, 136] width 62 height 6
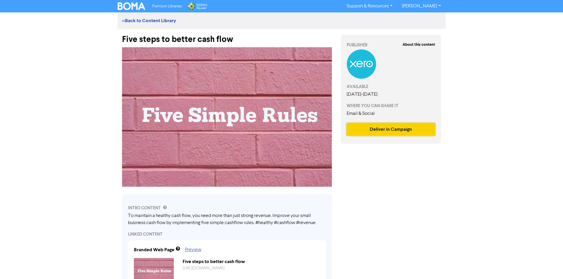
click at [376, 130] on button "Deliver in Campaign" at bounding box center [391, 129] width 89 height 12
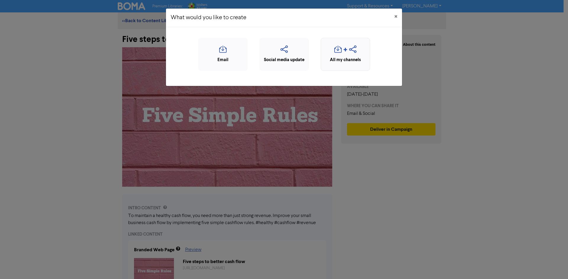
click at [342, 59] on div "All my channels" at bounding box center [345, 60] width 43 height 7
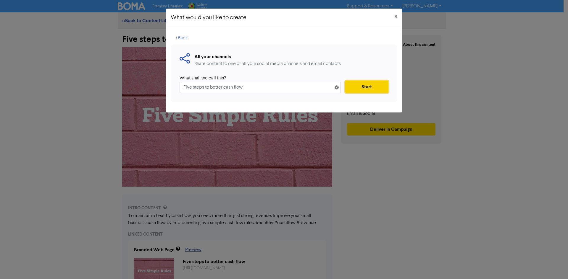
click at [359, 88] on button "Start" at bounding box center [366, 87] width 43 height 12
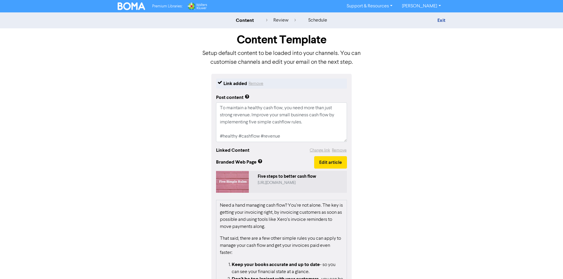
click at [139, 8] on img at bounding box center [132, 6] width 28 height 8
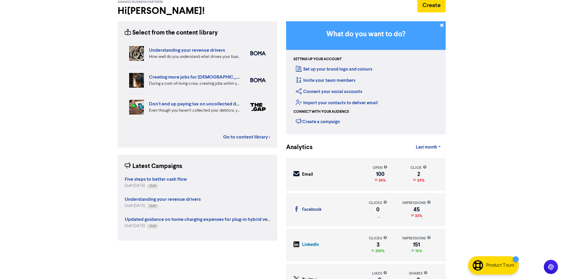
scroll to position [52, 0]
